Goal: Task Accomplishment & Management: Complete application form

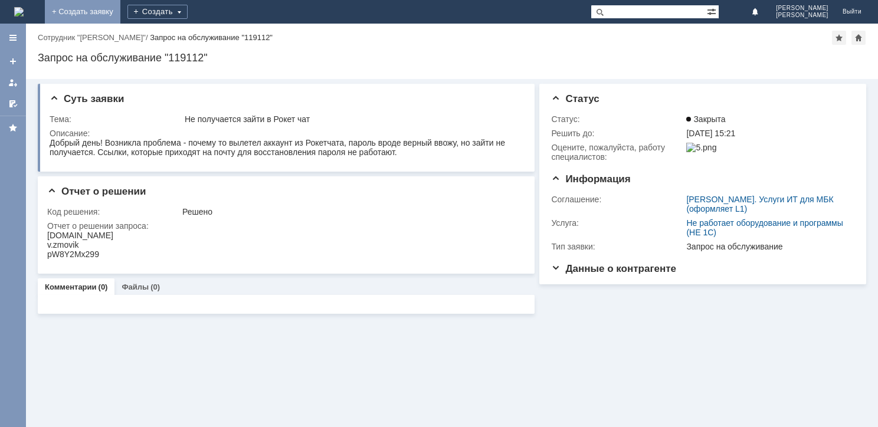
click at [120, 11] on link "+ Создать заявку" at bounding box center [82, 12] width 75 height 24
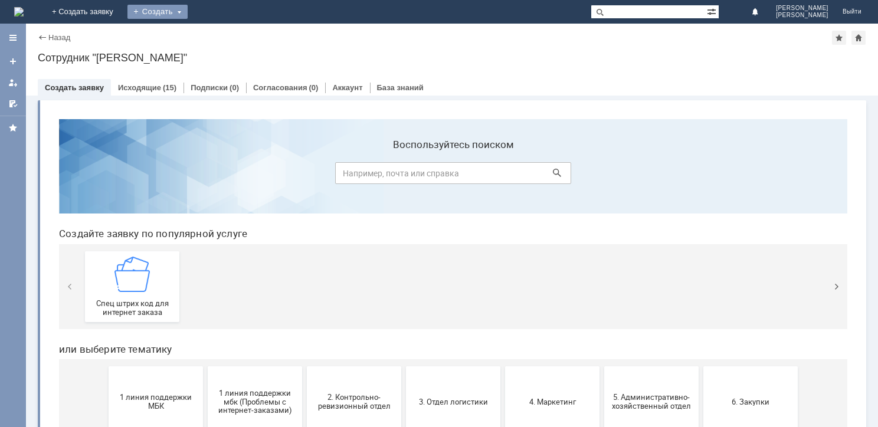
click at [188, 13] on div "Создать" at bounding box center [157, 12] width 60 height 14
click at [219, 31] on link "Заявка" at bounding box center [175, 35] width 90 height 14
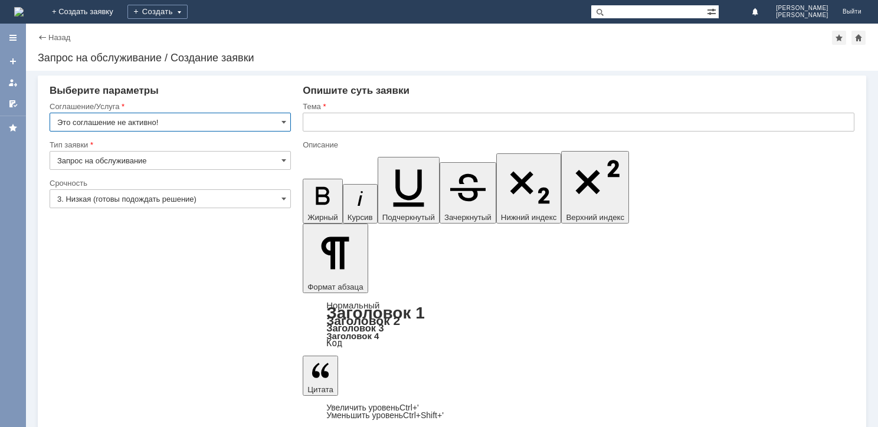
click at [203, 120] on input "Это соглашение не активно!" at bounding box center [170, 122] width 241 height 19
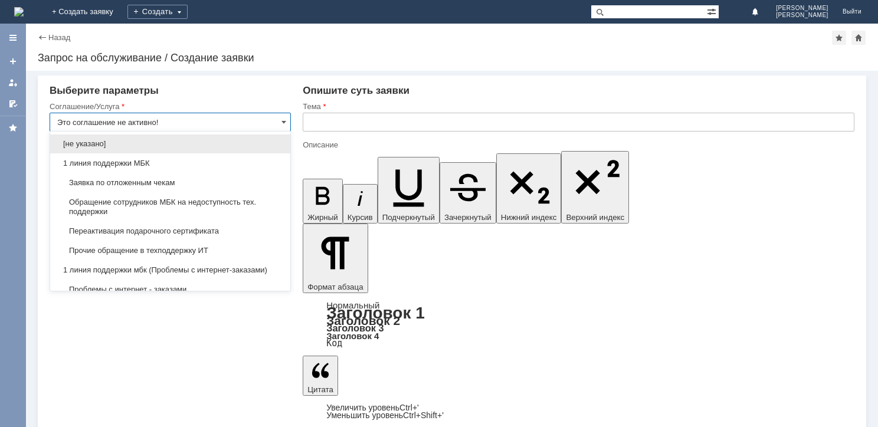
drag, startPoint x: 171, startPoint y: 121, endPoint x: 38, endPoint y: 120, distance: 133.3
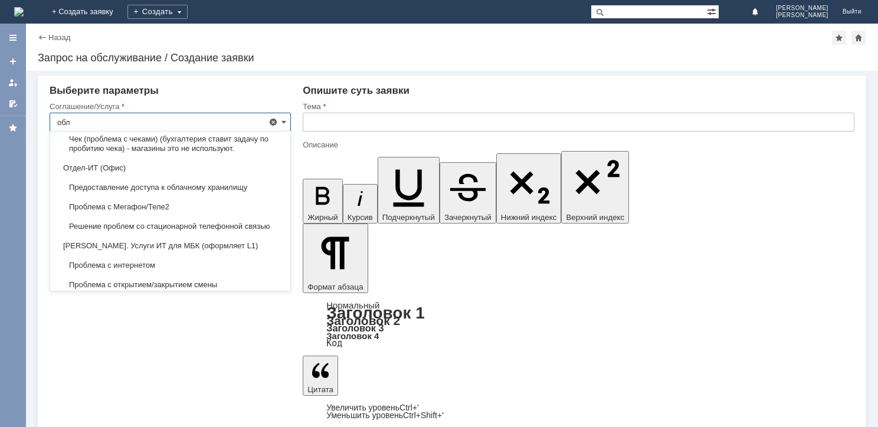
scroll to position [236, 0]
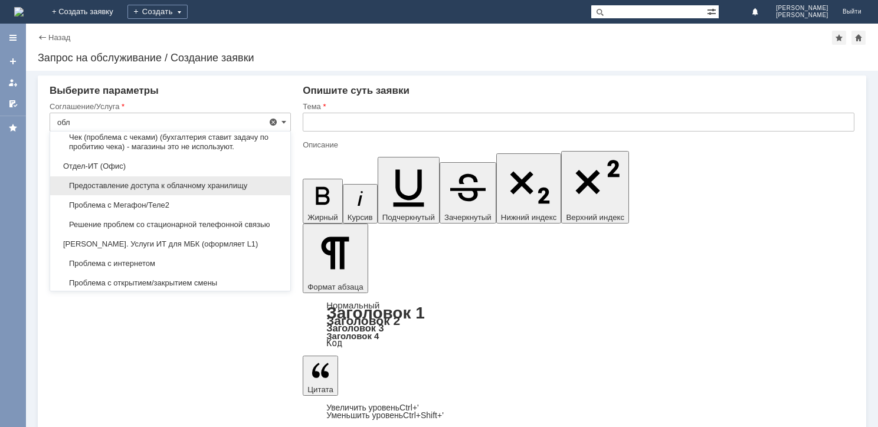
click at [231, 182] on span "Предоставление доступа к облачному хранилищу" at bounding box center [170, 185] width 226 height 9
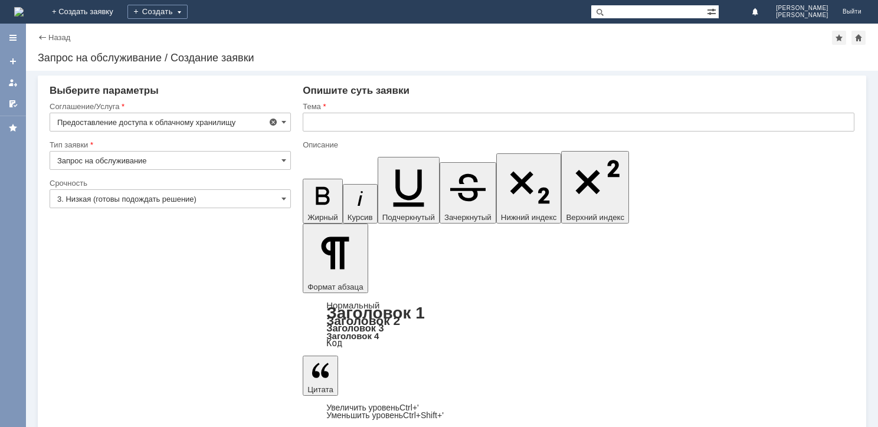
type input "Предоставление доступа к облачному хранилищу"
click at [196, 190] on input "3. Низкая (готовы подождать решение)" at bounding box center [170, 198] width 241 height 19
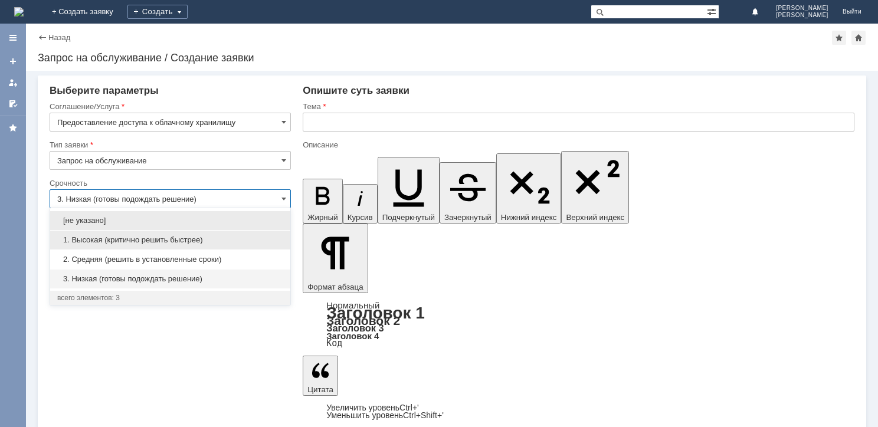
click at [185, 237] on span "1. Высокая (критично решить быстрее)" at bounding box center [170, 239] width 226 height 9
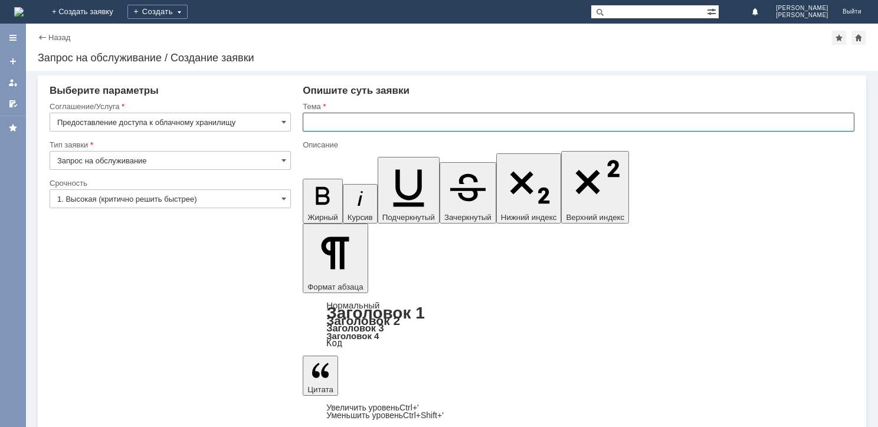
type input "1. Высокая (критично решить быстрее)"
click at [313, 129] on input "text" at bounding box center [578, 122] width 551 height 19
type input "Важно - удалилась информация из Облачного хранилища"
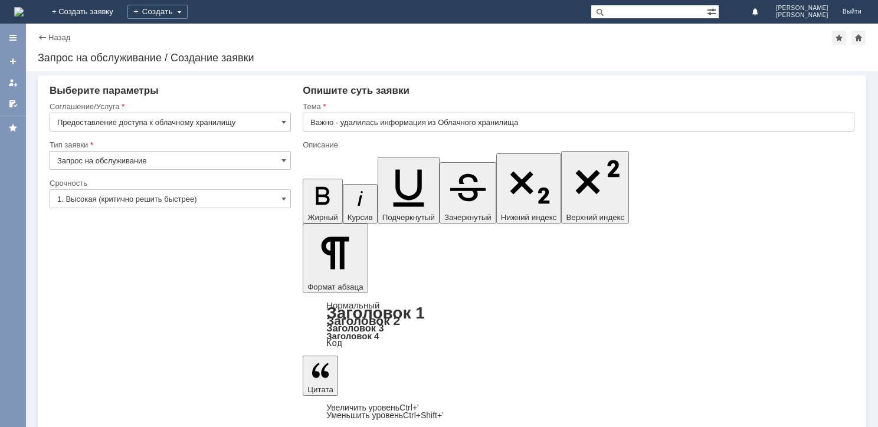
drag, startPoint x: 543, startPoint y: 3453, endPoint x: 442, endPoint y: 3457, distance: 100.3
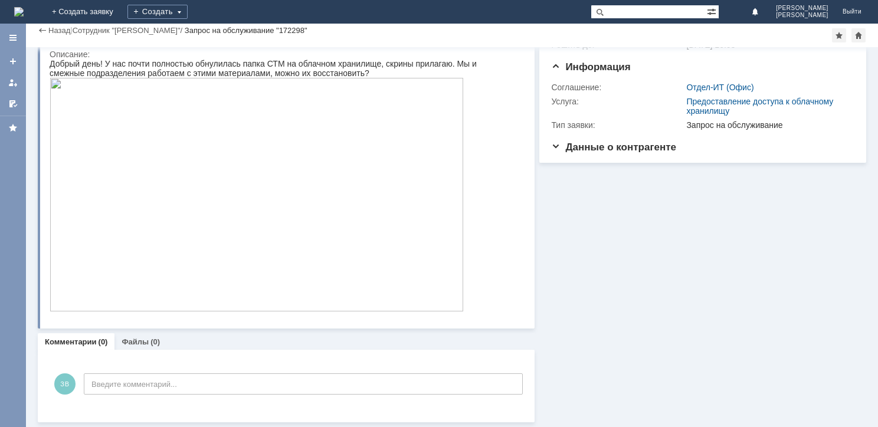
scroll to position [57, 0]
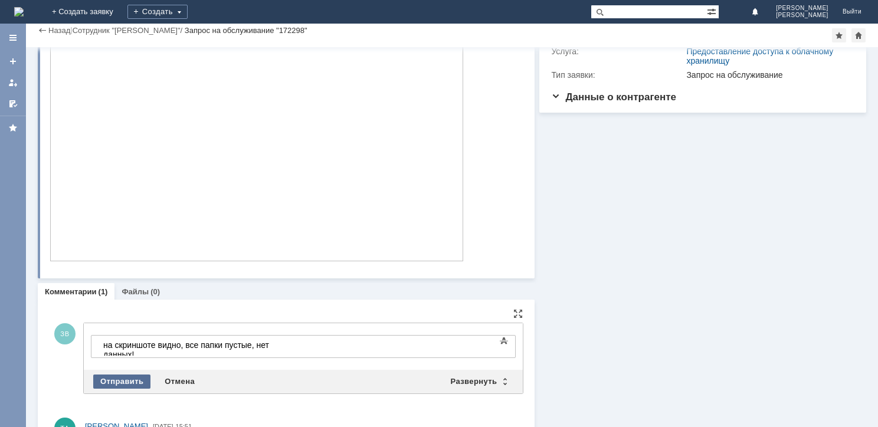
click at [125, 379] on div "Отправить" at bounding box center [121, 382] width 57 height 14
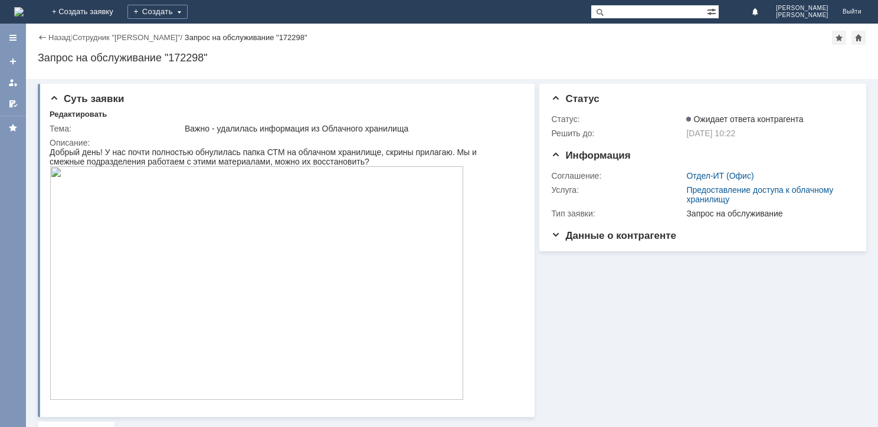
scroll to position [59, 0]
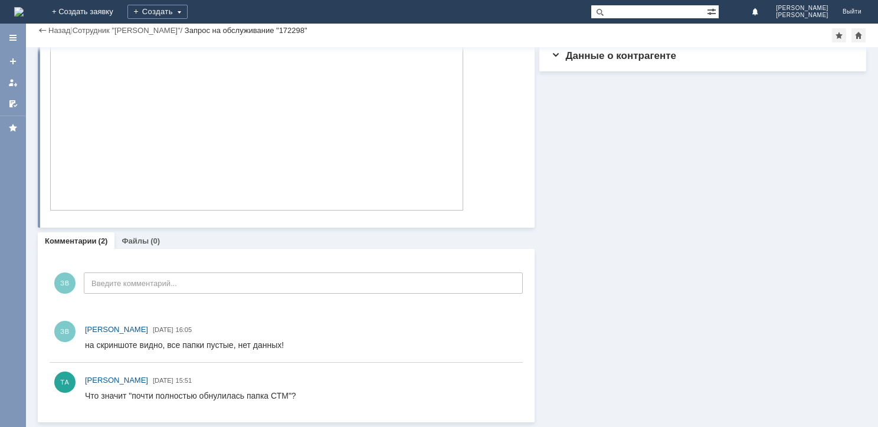
scroll to position [149, 0]
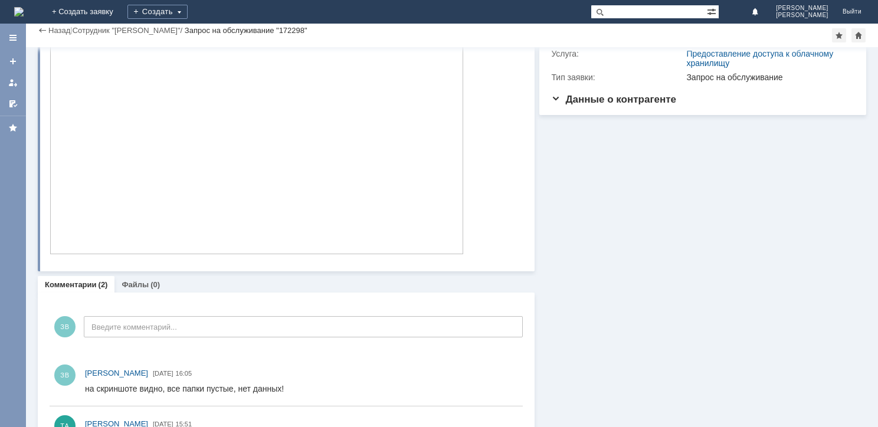
scroll to position [31, 0]
